Goal: Find contact information: Find contact information

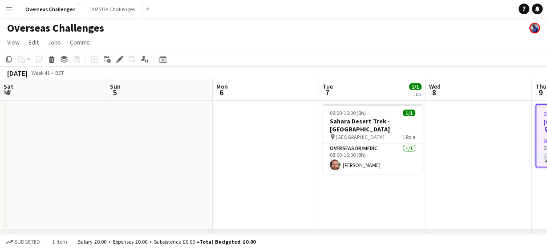
scroll to position [0, 363]
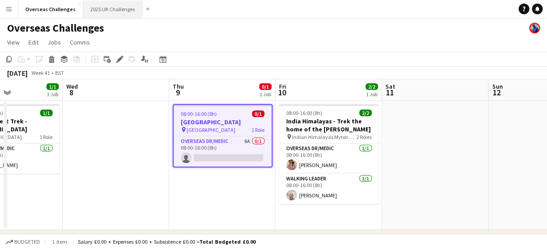
click at [113, 10] on button "2025 UK Challenges Close" at bounding box center [112, 8] width 59 height 17
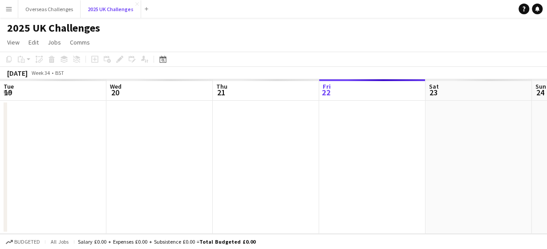
scroll to position [0, 213]
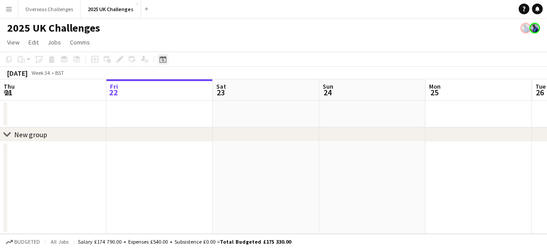
click at [160, 56] on icon "Date picker" at bounding box center [162, 59] width 7 height 7
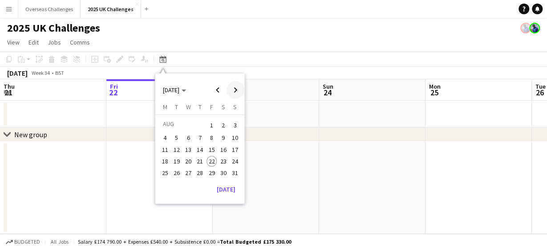
click at [235, 85] on span "Next month" at bounding box center [235, 90] width 18 height 18
click at [201, 144] on span "11" at bounding box center [199, 147] width 11 height 11
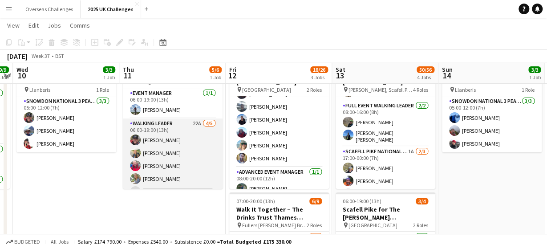
scroll to position [12, 0]
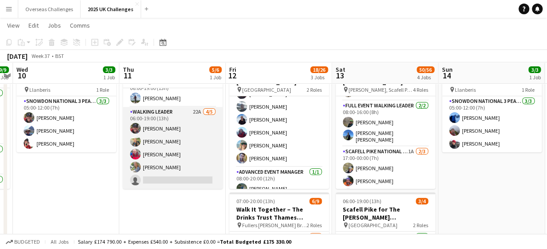
click at [158, 181] on app-card-role "Walking Leader 22A [DATE] 06:00-19:00 (13h) [PERSON_NAME] [PERSON_NAME] [PERSON…" at bounding box center [173, 148] width 100 height 82
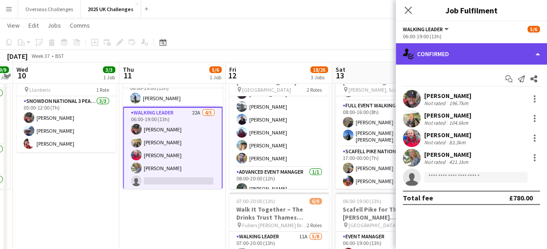
click at [463, 54] on div "single-neutral-actions-check-2 Confirmed" at bounding box center [471, 53] width 151 height 21
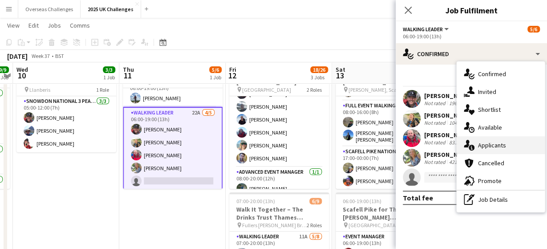
click at [493, 144] on div "single-neutral-actions-information Applicants" at bounding box center [501, 145] width 88 height 18
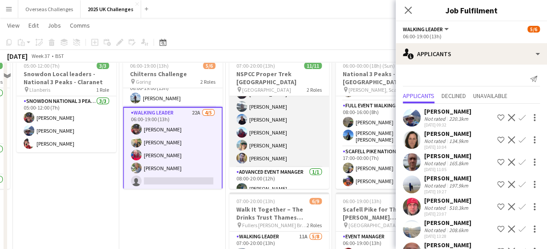
scroll to position [0, 306]
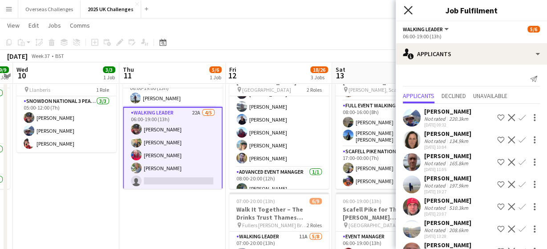
click at [408, 10] on icon at bounding box center [408, 10] width 8 height 8
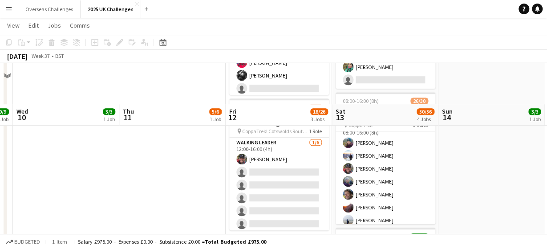
scroll to position [321, 0]
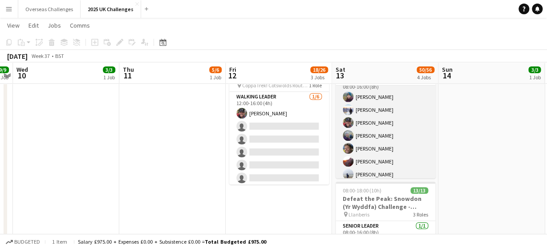
click at [389, 110] on app-card-role "Walking Leader 25/25 08:00-16:00 (8h) [PERSON_NAME] [PERSON_NAME] [PERSON_NAME]…" at bounding box center [386, 245] width 100 height 340
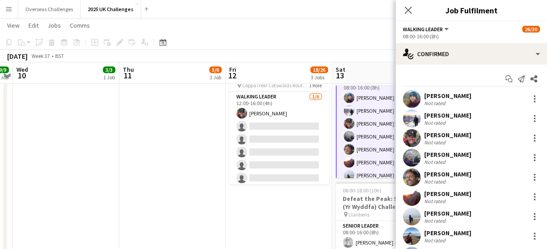
scroll to position [11, 0]
click at [520, 81] on icon at bounding box center [521, 78] width 7 height 7
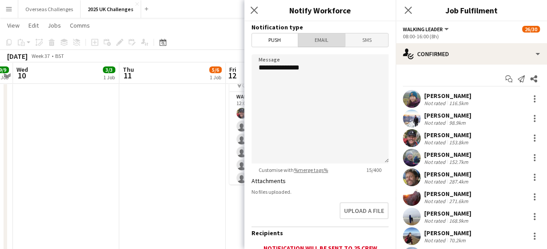
click at [319, 38] on span "Email" at bounding box center [321, 39] width 47 height 13
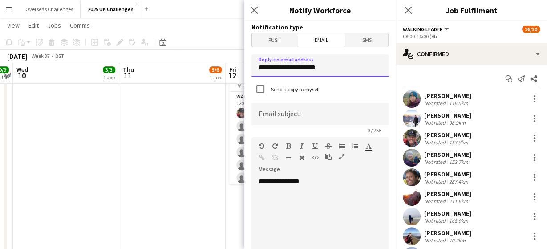
drag, startPoint x: 336, startPoint y: 68, endPoint x: 206, endPoint y: 55, distance: 129.7
click at [251, 56] on input "**********" at bounding box center [319, 65] width 137 height 22
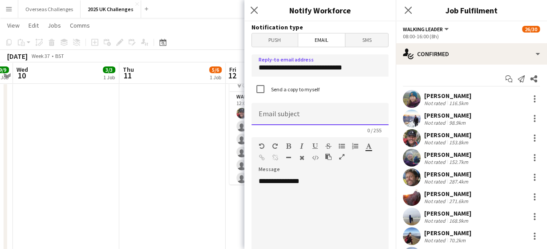
click at [285, 111] on input at bounding box center [319, 114] width 137 height 22
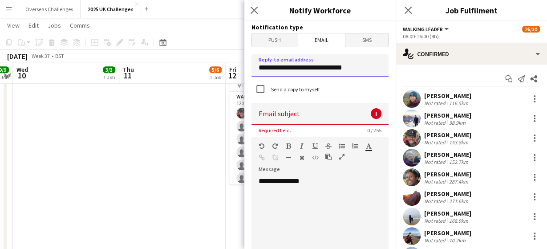
drag, startPoint x: 291, startPoint y: 67, endPoint x: 202, endPoint y: 64, distance: 89.5
click at [251, 64] on input "**********" at bounding box center [319, 65] width 137 height 22
type input "**********"
click at [307, 115] on input at bounding box center [319, 114] width 137 height 22
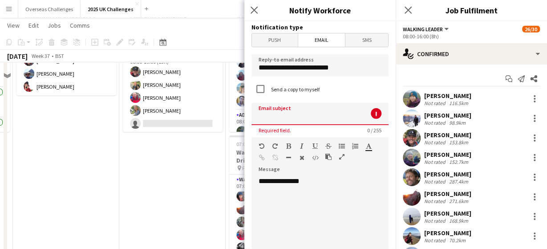
scroll to position [0, 0]
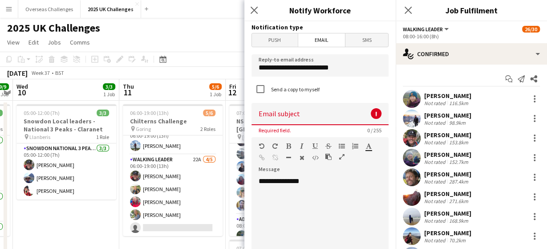
click at [163, 112] on span "06:00-19:00 (13h)" at bounding box center [149, 112] width 39 height 7
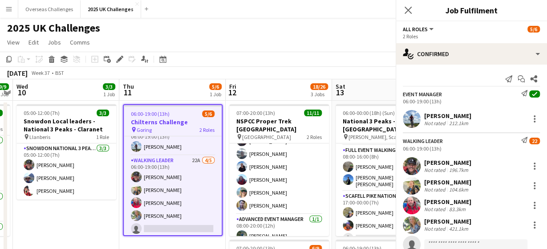
scroll to position [109, 0]
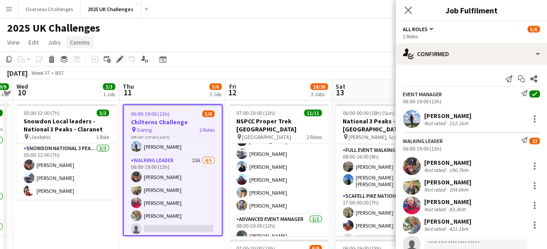
click at [77, 39] on span "Comms" at bounding box center [80, 42] width 20 height 8
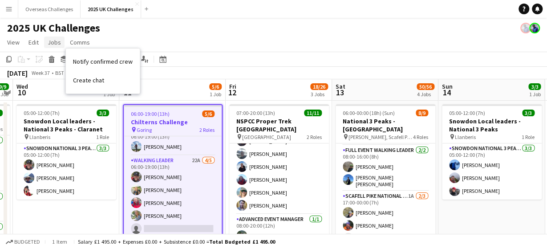
click at [57, 44] on span "Jobs" at bounding box center [54, 42] width 13 height 8
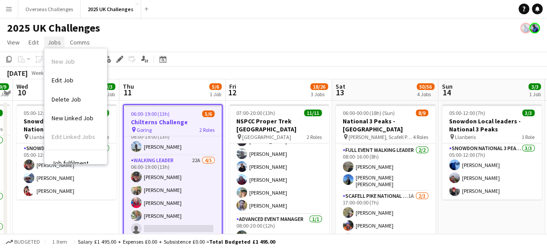
scroll to position [57, 0]
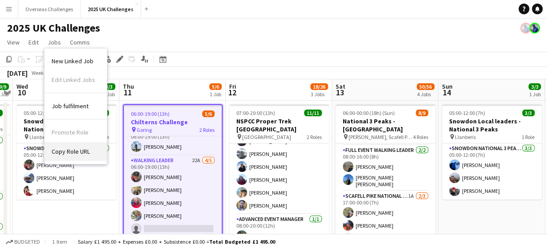
click at [77, 146] on link "Copy Role URL" at bounding box center [75, 151] width 62 height 19
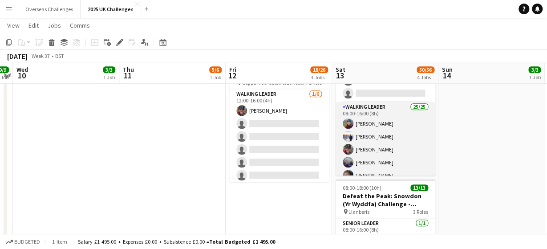
scroll to position [69, 0]
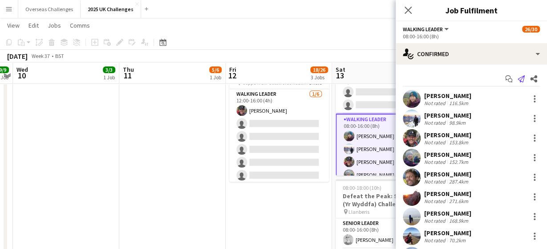
click at [521, 79] on icon at bounding box center [521, 78] width 7 height 7
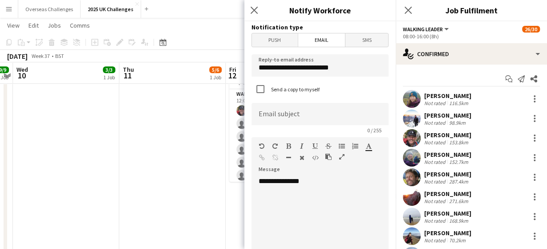
click at [315, 182] on div "**********" at bounding box center [319, 230] width 137 height 107
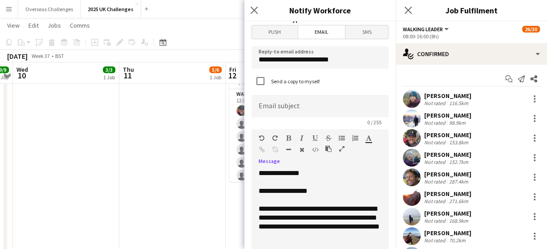
scroll to position [17, 0]
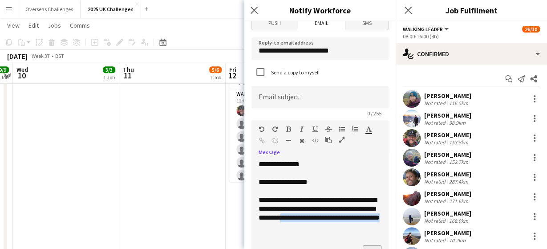
drag, startPoint x: 354, startPoint y: 227, endPoint x: 323, endPoint y: 220, distance: 31.5
click at [323, 220] on div "**********" at bounding box center [320, 213] width 123 height 36
click at [258, 137] on div "Standard Heading 1 Heading 2 Heading 3 Heading 4 Heading 5 Heading 6 Heading 7 …" at bounding box center [319, 136] width 137 height 33
click at [259, 137] on div at bounding box center [279, 142] width 40 height 11
drag, startPoint x: 351, startPoint y: 226, endPoint x: 322, endPoint y: 217, distance: 30.3
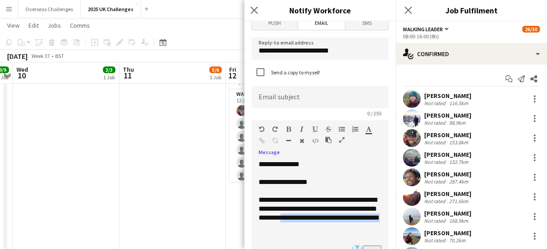
click at [322, 217] on div "**********" at bounding box center [320, 213] width 123 height 36
click at [267, 239] on div "To enrich screen reader interactions, please activate Accessibility in Grammarl…" at bounding box center [320, 235] width 123 height 9
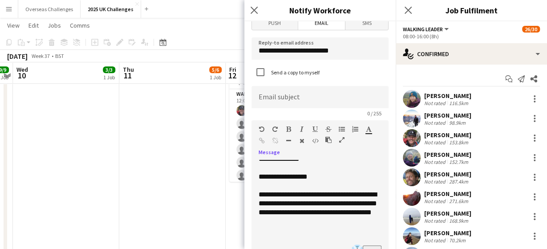
scroll to position [7, 0]
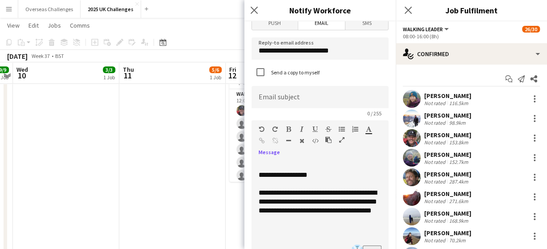
click at [263, 235] on div "To enrich screen reader interactions, please activate Accessibility in Grammarl…" at bounding box center [320, 237] width 123 height 9
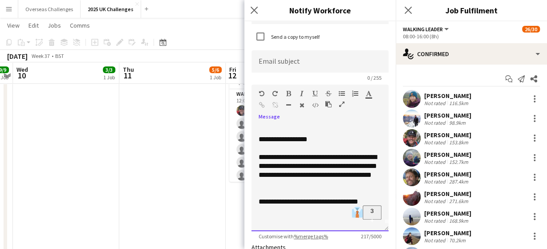
scroll to position [65, 0]
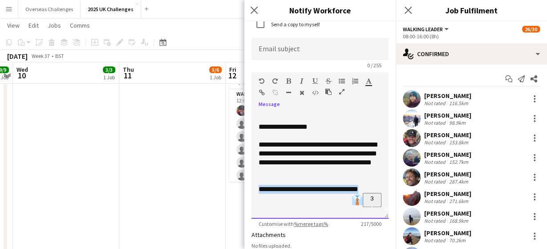
drag, startPoint x: 372, startPoint y: 191, endPoint x: 250, endPoint y: 187, distance: 122.9
click at [251, 187] on div "**********" at bounding box center [319, 165] width 137 height 107
click at [261, 92] on icon "button" at bounding box center [262, 92] width 6 height 6
click at [271, 207] on div "To enrich screen reader interactions, please activate Accessibility in Grammarl…" at bounding box center [320, 206] width 123 height 9
click at [322, 160] on div "**********" at bounding box center [320, 158] width 123 height 36
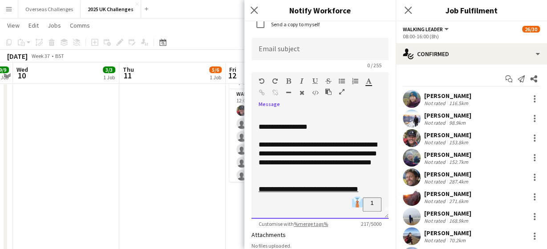
click at [262, 178] on div "To enrich screen reader interactions, please activate Accessibility in Grammarl…" at bounding box center [320, 180] width 123 height 9
click at [273, 210] on div "To enrich screen reader interactions, please activate Accessibility in Grammarl…" at bounding box center [320, 206] width 123 height 9
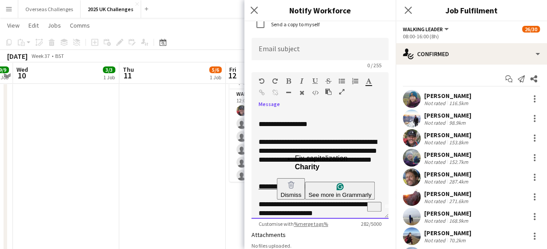
click at [287, 214] on div "**********" at bounding box center [320, 209] width 123 height 18
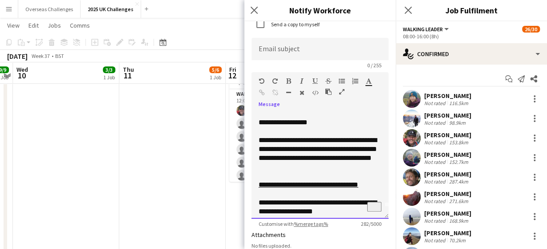
scroll to position [16, 0]
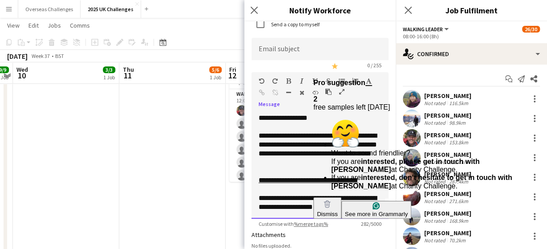
click at [348, 209] on div "**********" at bounding box center [320, 203] width 123 height 18
click at [347, 104] on html "Menu Boards Boards Boards All jobs Status Workforce Workforce My Workforce Recr…" at bounding box center [273, 30] width 547 height 709
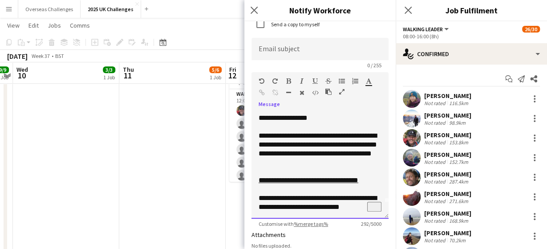
click at [356, 207] on div "**********" at bounding box center [320, 203] width 123 height 18
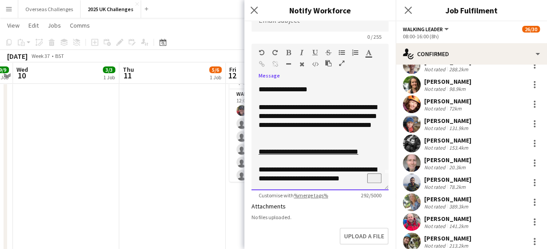
scroll to position [113, 0]
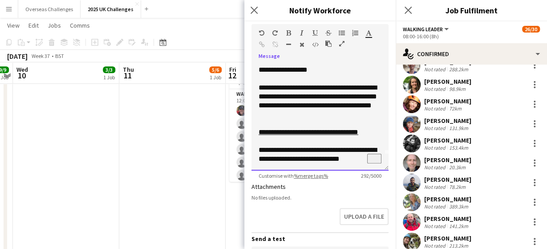
click at [335, 143] on div "To enrich screen reader interactions, please activate Accessibility in Grammarl…" at bounding box center [320, 141] width 123 height 9
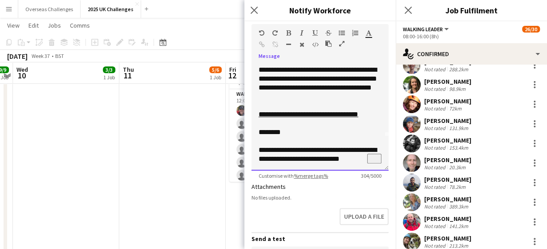
scroll to position [36, 0]
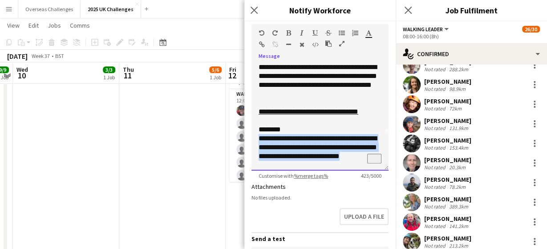
drag, startPoint x: 308, startPoint y: 166, endPoint x: 256, endPoint y: 140, distance: 58.1
click at [256, 140] on div "**********" at bounding box center [319, 117] width 137 height 107
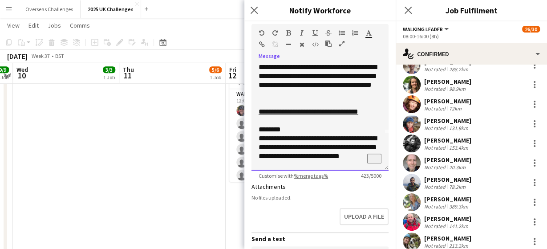
click at [259, 40] on div "Standard Heading 1 Heading 2 Heading 3 Heading 4 Heading 5 Heading 6 Heading 7 …" at bounding box center [319, 40] width 137 height 33
click at [259, 44] on div at bounding box center [279, 46] width 40 height 11
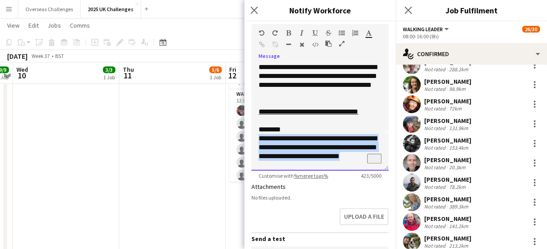
drag, startPoint x: 312, startPoint y: 166, endPoint x: 260, endPoint y: 137, distance: 59.6
click at [260, 137] on div "**********" at bounding box center [320, 152] width 123 height 36
click at [263, 43] on icon "button" at bounding box center [262, 44] width 6 height 6
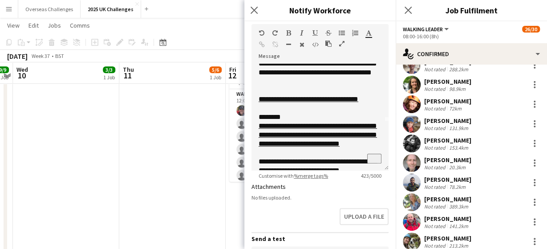
scroll to position [61, 0]
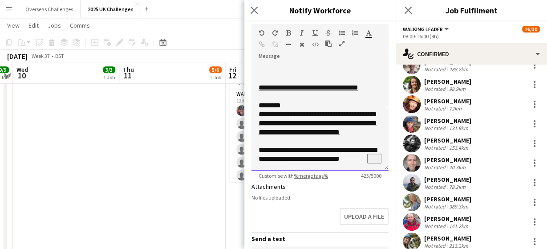
click at [320, 135] on link "**********" at bounding box center [318, 123] width 118 height 24
click at [315, 140] on div "**********" at bounding box center [320, 128] width 123 height 36
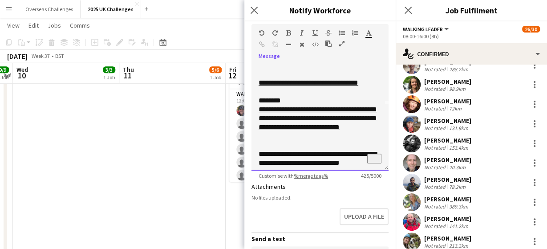
scroll to position [69, 0]
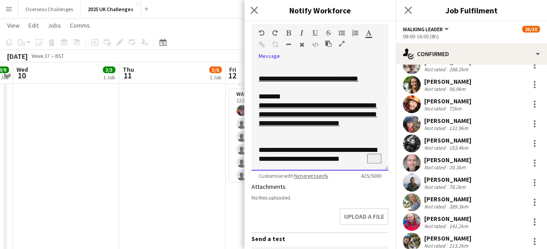
click at [358, 159] on div "**********" at bounding box center [320, 155] width 123 height 18
drag, startPoint x: 359, startPoint y: 160, endPoint x: 297, endPoint y: 158, distance: 61.9
click at [297, 158] on div "**********" at bounding box center [320, 155] width 123 height 18
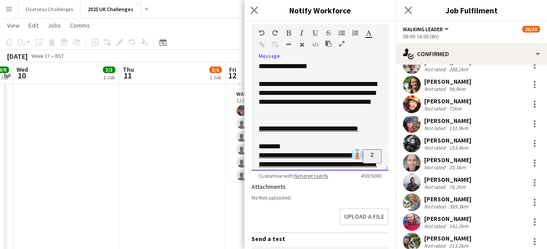
scroll to position [0, 0]
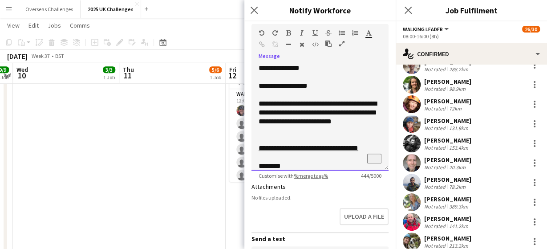
click at [317, 148] on html "Menu Boards Boards Boards All jobs Status Workforce Workforce My Workforce Recr…" at bounding box center [273, 30] width 547 height 709
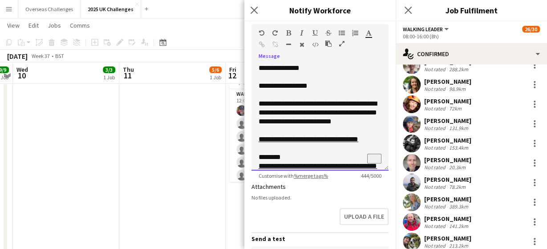
click at [380, 114] on div "**********" at bounding box center [320, 112] width 123 height 27
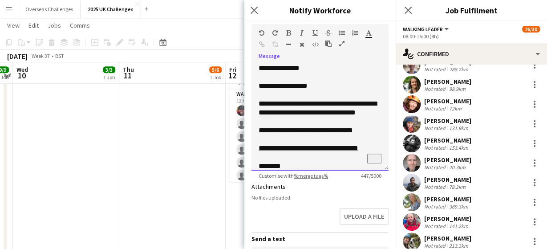
click at [261, 139] on div "To enrich screen reader interactions, please activate Accessibility in Grammarl…" at bounding box center [320, 139] width 123 height 9
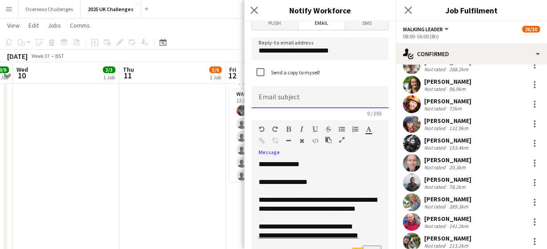
click at [291, 96] on input at bounding box center [319, 97] width 137 height 22
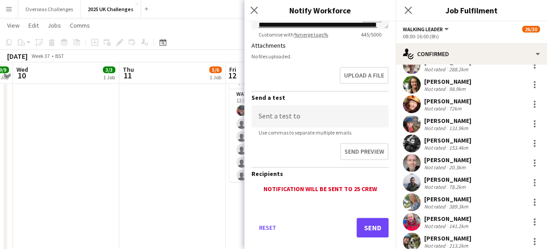
scroll to position [257, 0]
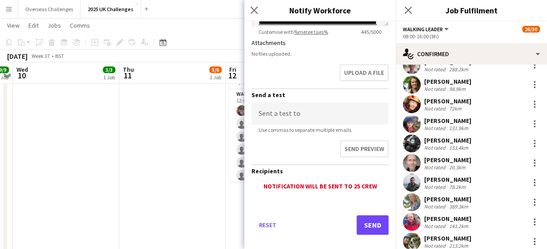
type input "**********"
click at [373, 224] on button "Send" at bounding box center [372, 225] width 32 height 20
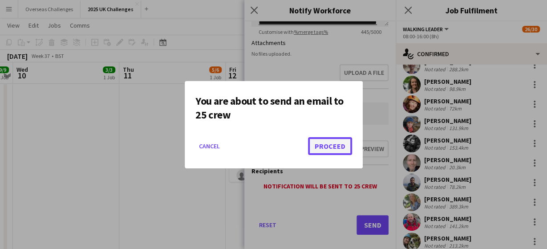
click at [342, 146] on button "Proceed" at bounding box center [330, 146] width 44 height 18
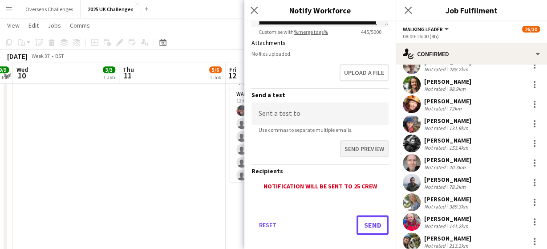
scroll to position [0, 0]
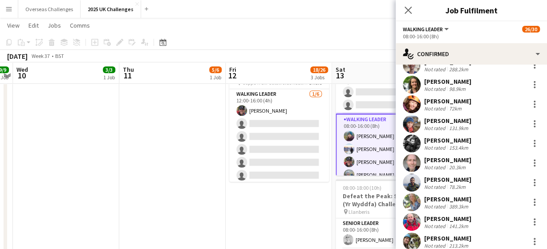
click at [7, 10] on app-icon "Menu" at bounding box center [8, 8] width 7 height 7
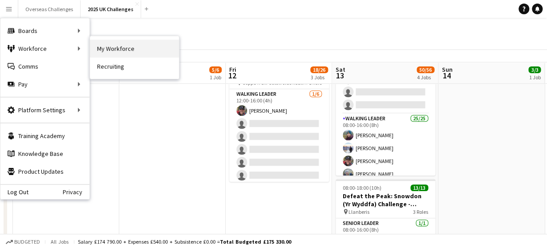
click at [119, 48] on link "My Workforce" at bounding box center [134, 49] width 89 height 18
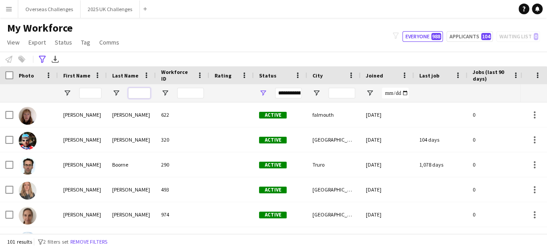
click at [141, 93] on input "Last Name Filter Input" at bounding box center [139, 93] width 22 height 11
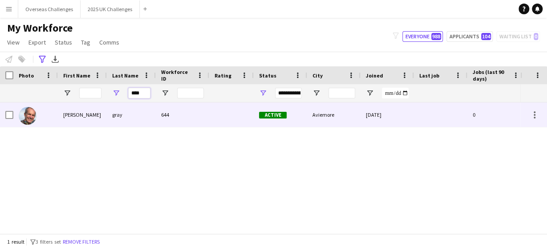
type input "****"
click at [81, 120] on div "[PERSON_NAME]" at bounding box center [82, 114] width 49 height 24
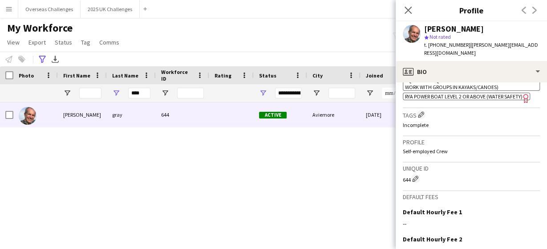
scroll to position [384, 0]
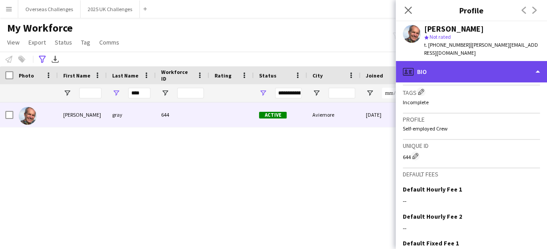
click at [445, 68] on div "profile Bio" at bounding box center [471, 71] width 151 height 21
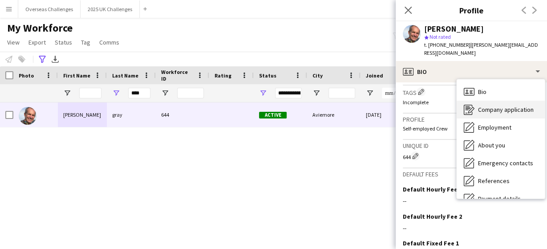
click at [477, 101] on div "Company application Company application" at bounding box center [501, 110] width 88 height 18
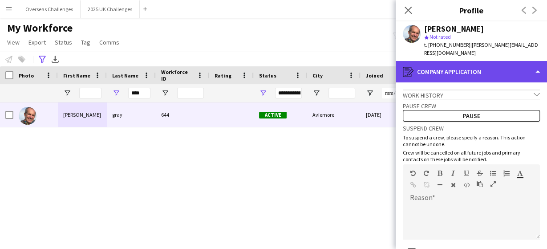
click at [457, 68] on div "register Company application" at bounding box center [471, 71] width 151 height 21
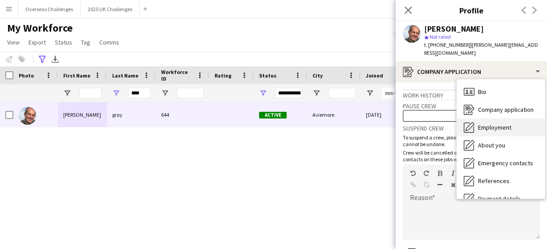
click at [471, 122] on icon "Employment" at bounding box center [469, 127] width 11 height 11
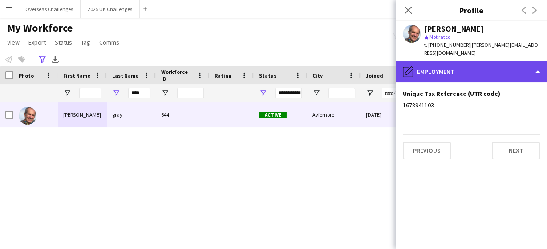
click at [455, 73] on div "pencil4 Employment" at bounding box center [471, 71] width 151 height 21
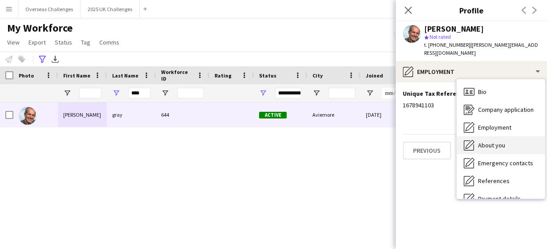
click at [489, 141] on span "About you" at bounding box center [491, 145] width 27 height 8
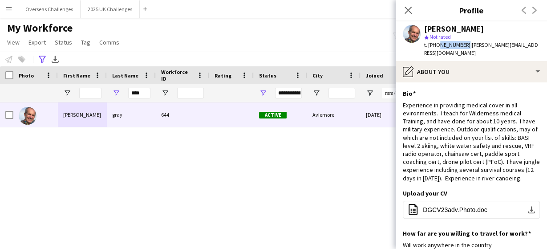
drag, startPoint x: 463, startPoint y: 44, endPoint x: 437, endPoint y: 43, distance: 26.3
click at [437, 43] on span "t. [PHONE_NUMBER]" at bounding box center [447, 44] width 46 height 7
copy span "7929552080"
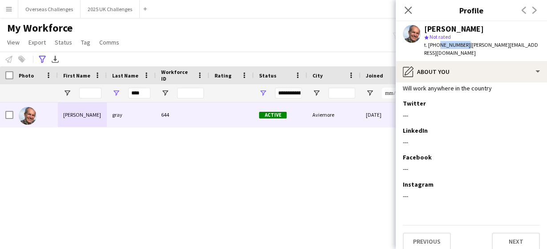
scroll to position [0, 0]
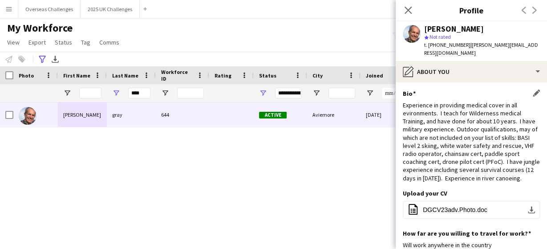
click at [437, 103] on div "Experience in providing medical cover in all evironments. I teach for Wildernes…" at bounding box center [471, 141] width 137 height 81
click at [446, 206] on button "office-file-sheet DGCV23adv.Photo.doc download-bottom" at bounding box center [471, 210] width 137 height 18
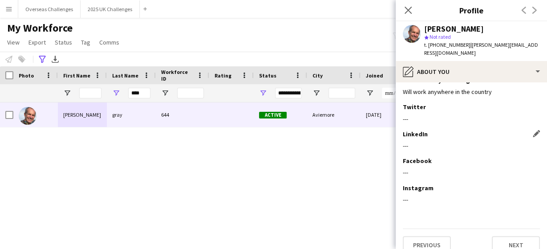
scroll to position [157, 0]
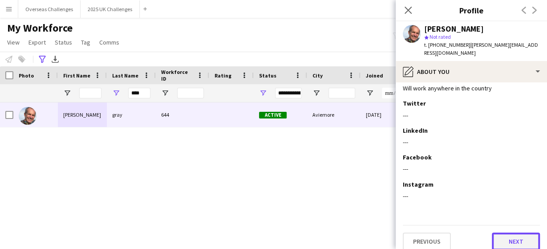
click at [524, 232] on button "Next" at bounding box center [516, 241] width 48 height 18
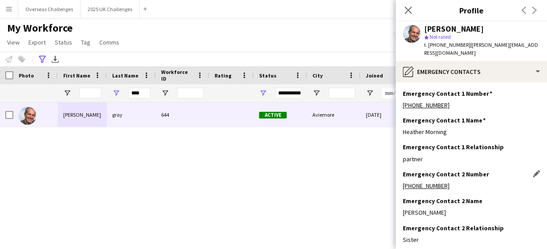
scroll to position [44, 0]
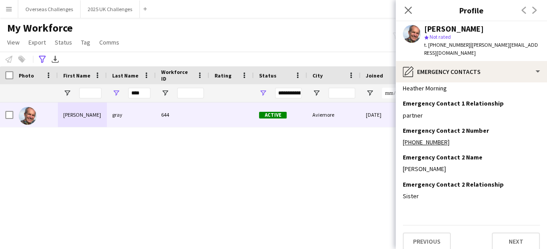
click at [511, 243] on app-section-data-types "Emergency Contact 1 Number Edit this field [PHONE_NUMBER] Emergency Contact 1 N…" at bounding box center [471, 165] width 151 height 166
click at [511, 234] on button "Next" at bounding box center [516, 241] width 48 height 18
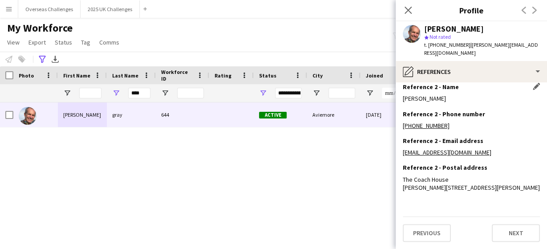
scroll to position [121, 0]
click at [510, 230] on button "Next" at bounding box center [516, 233] width 48 height 18
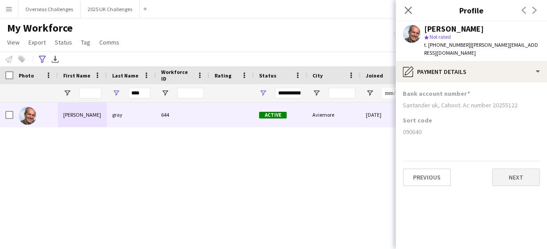
scroll to position [0, 0]
click at [510, 161] on div "Previous Next" at bounding box center [471, 173] width 137 height 25
click at [510, 168] on button "Next" at bounding box center [516, 177] width 48 height 18
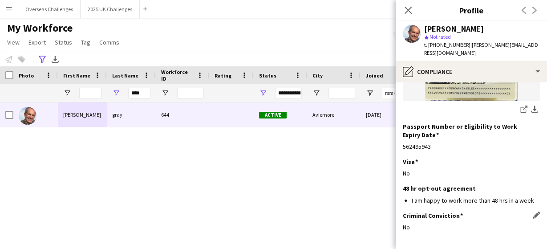
scroll to position [215, 0]
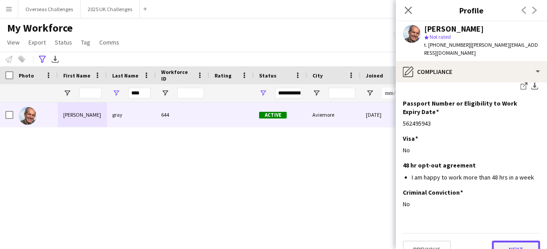
click at [507, 240] on button "Next" at bounding box center [516, 249] width 48 height 18
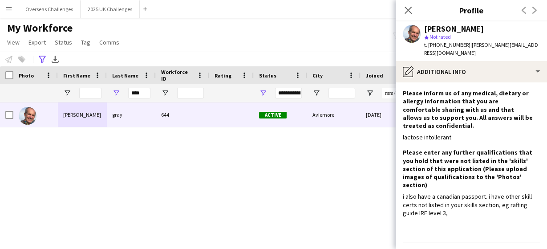
scroll to position [109, 0]
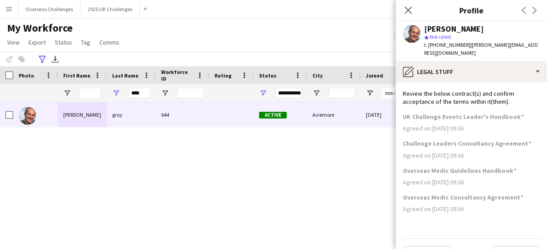
scroll to position [13, 0]
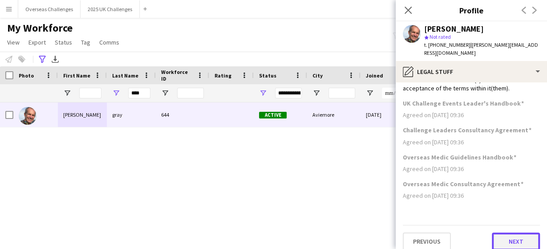
click at [507, 234] on button "Next" at bounding box center [516, 241] width 48 height 18
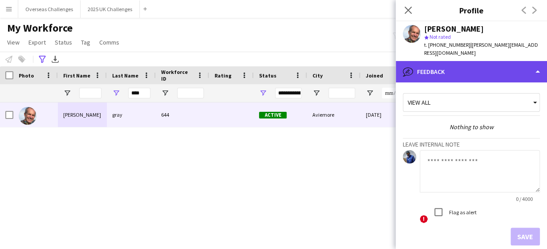
click at [459, 61] on div "bubble-pencil Feedback" at bounding box center [471, 71] width 151 height 21
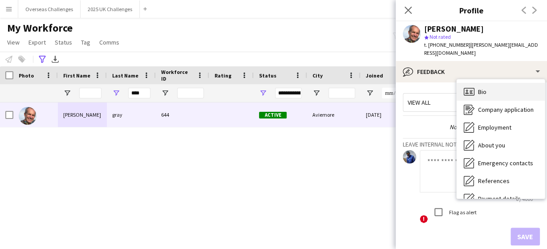
click at [465, 83] on div "Bio Bio" at bounding box center [501, 92] width 88 height 18
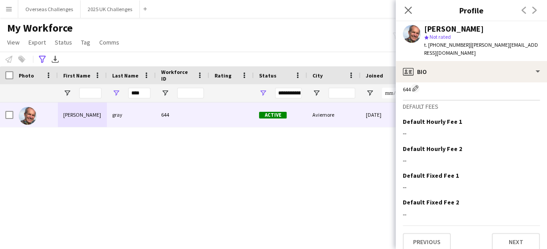
scroll to position [453, 0]
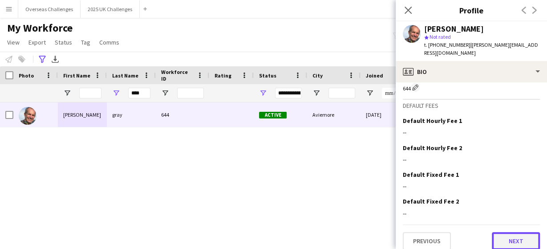
click at [504, 233] on button "Next" at bounding box center [516, 241] width 48 height 18
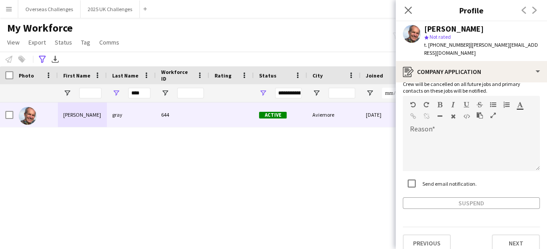
scroll to position [69, 0]
click at [513, 233] on button "Next" at bounding box center [516, 242] width 48 height 18
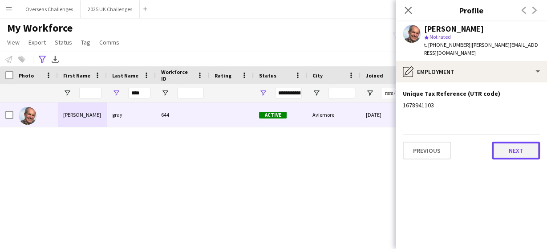
click at [516, 149] on button "Next" at bounding box center [516, 151] width 48 height 18
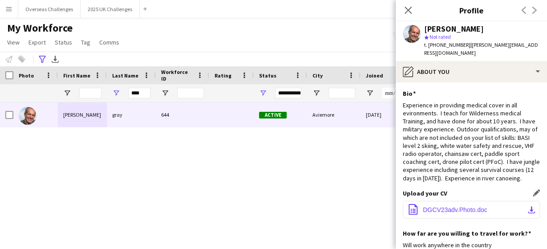
click at [444, 206] on span "DGCV23adv.Photo.doc" at bounding box center [455, 209] width 65 height 7
